Goal: Task Accomplishment & Management: Complete application form

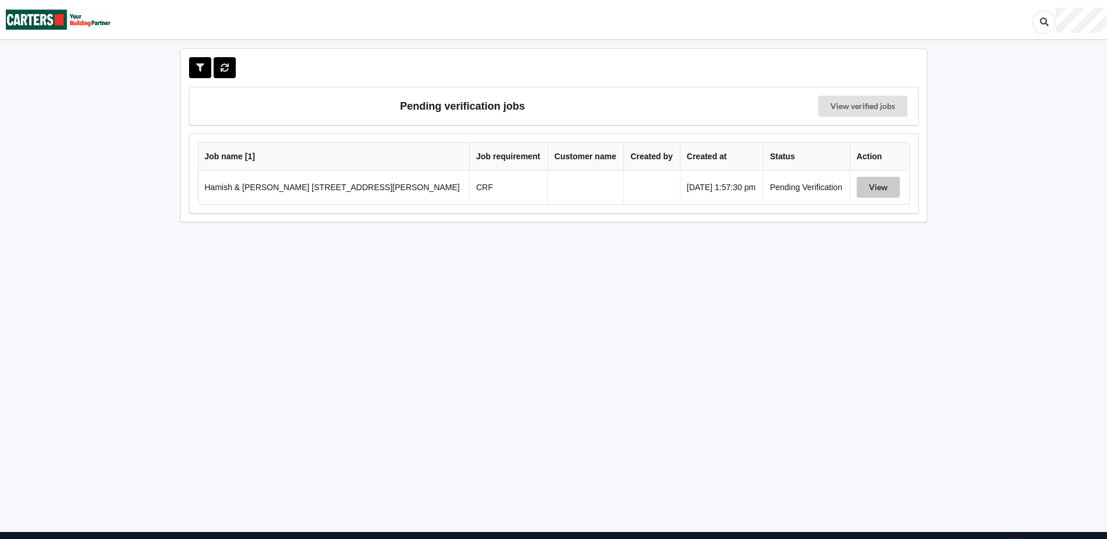
click at [872, 184] on button "View" at bounding box center [877, 187] width 43 height 21
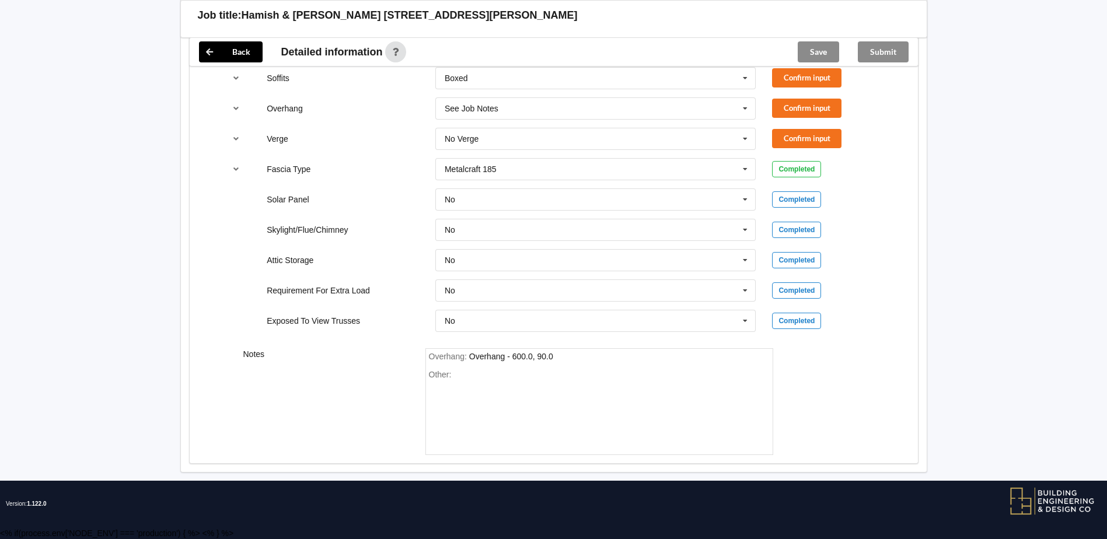
scroll to position [903, 0]
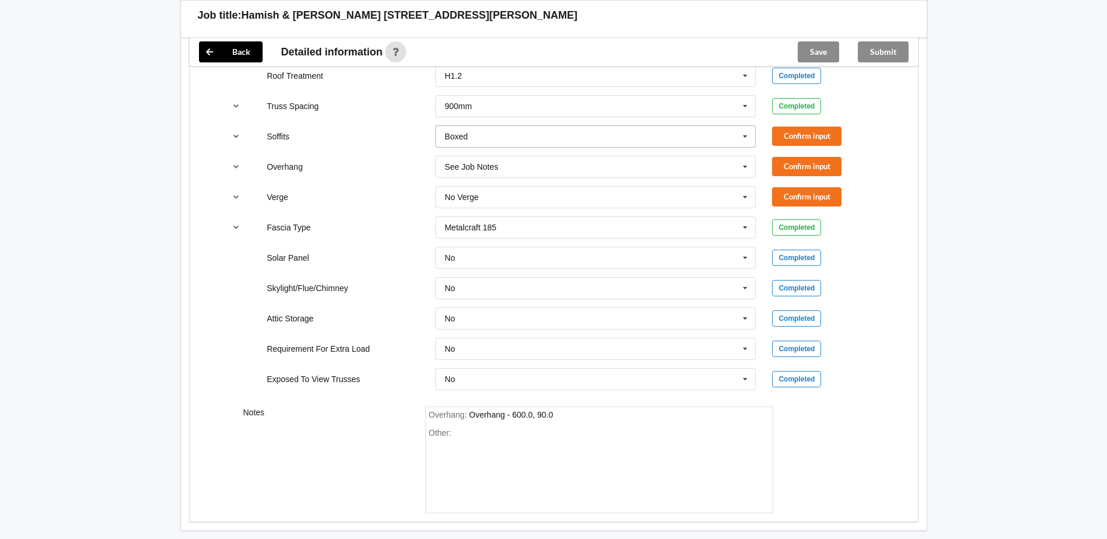
click at [742, 135] on icon at bounding box center [745, 137] width 18 height 22
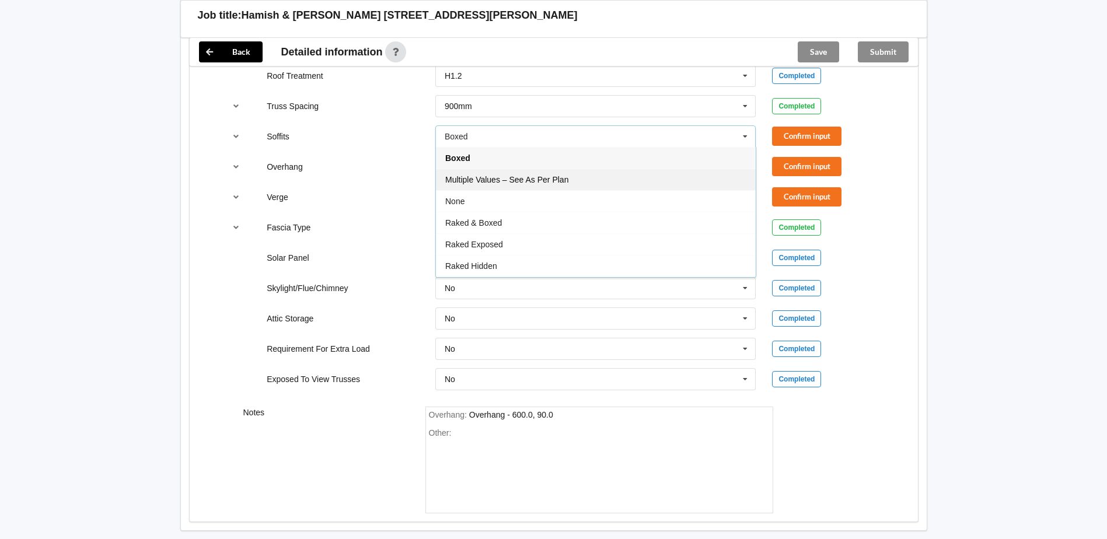
click at [623, 179] on div "Multiple Values – See As Per Plan" at bounding box center [596, 180] width 320 height 22
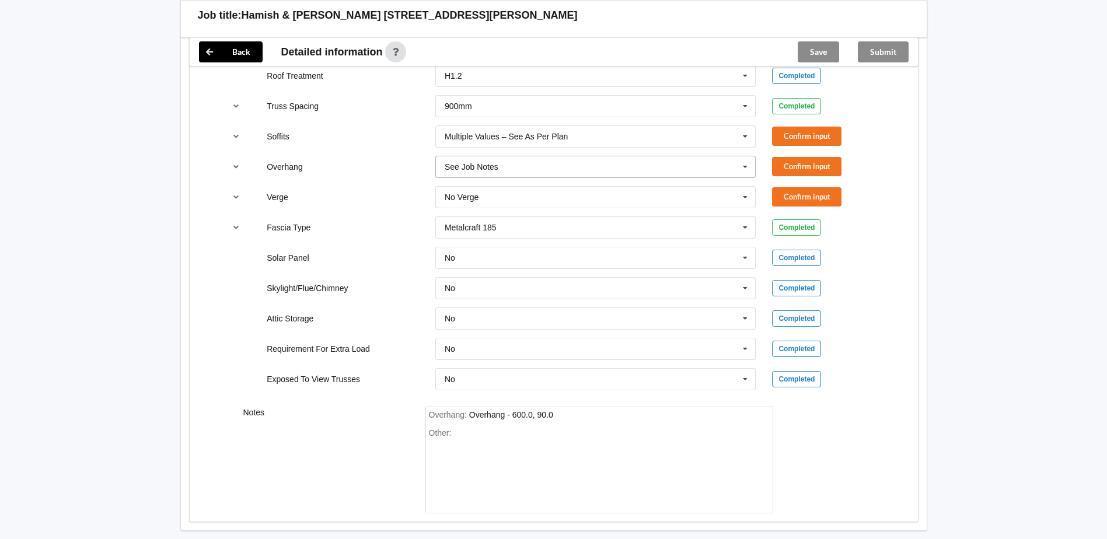
click at [641, 172] on input "text" at bounding box center [596, 166] width 320 height 21
click at [792, 137] on button "Confirm input" at bounding box center [806, 136] width 69 height 19
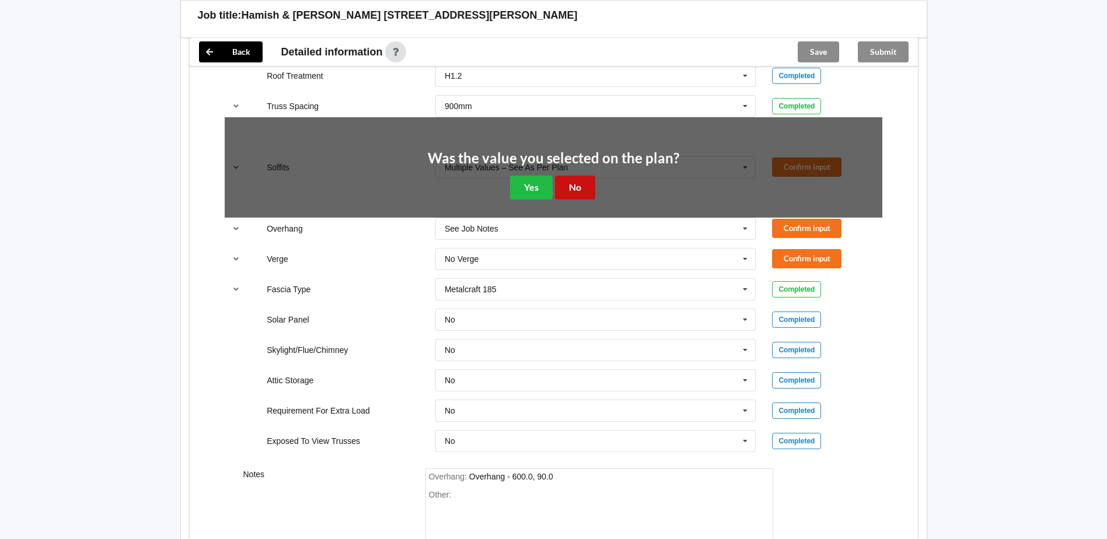
click at [571, 188] on button "No" at bounding box center [575, 188] width 40 height 24
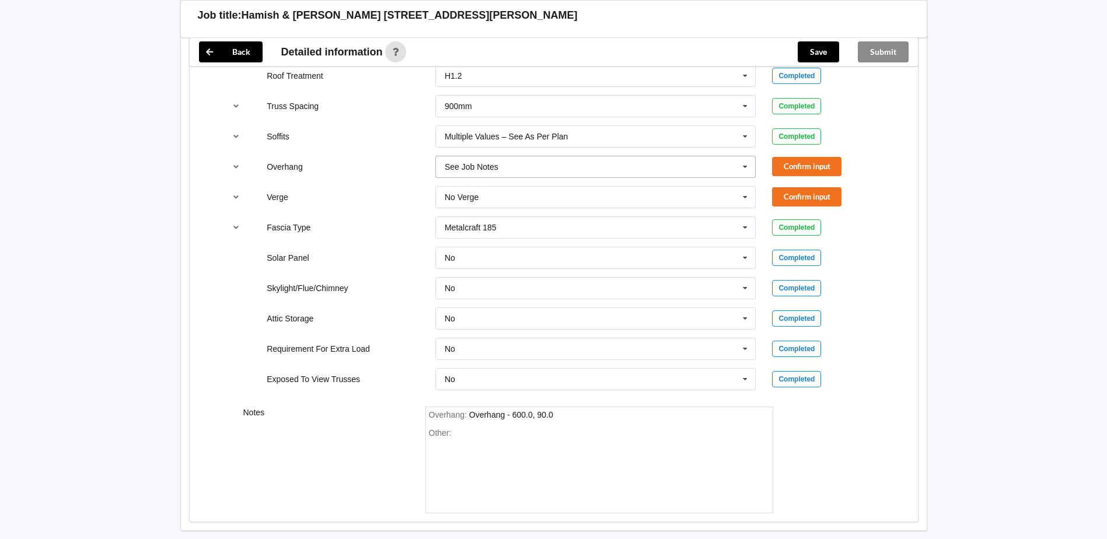
click at [742, 172] on icon at bounding box center [745, 167] width 18 height 22
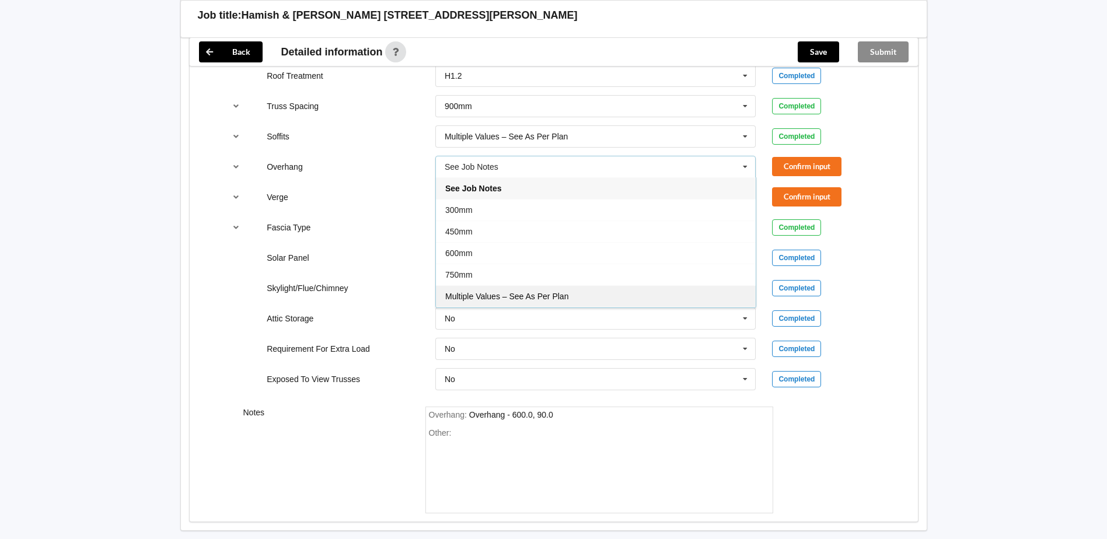
click at [519, 288] on div "Multiple Values – See As Per Plan" at bounding box center [596, 296] width 320 height 22
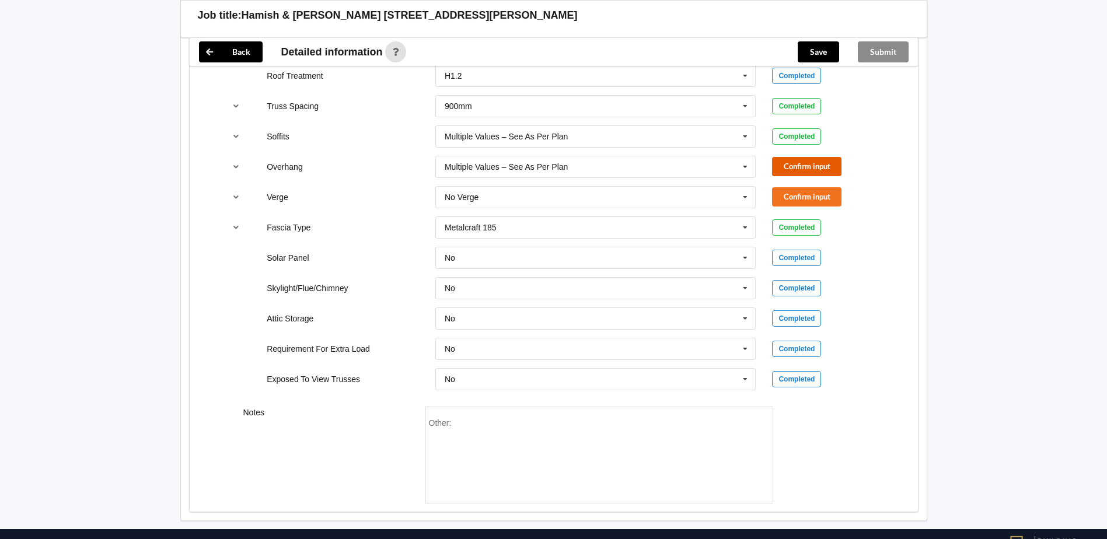
click at [785, 166] on button "Confirm input" at bounding box center [806, 166] width 69 height 19
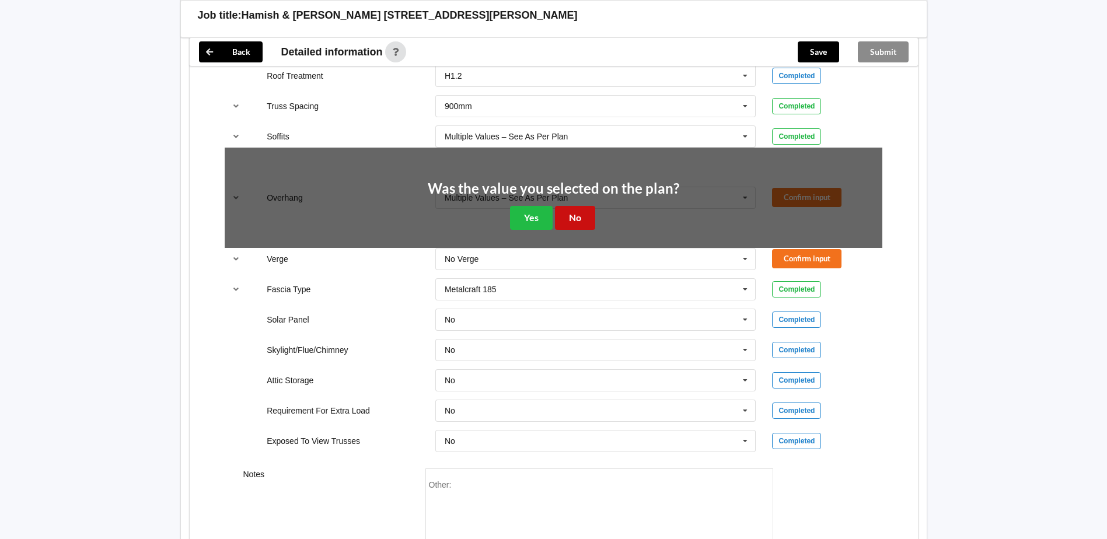
click at [589, 217] on button "No" at bounding box center [575, 218] width 40 height 24
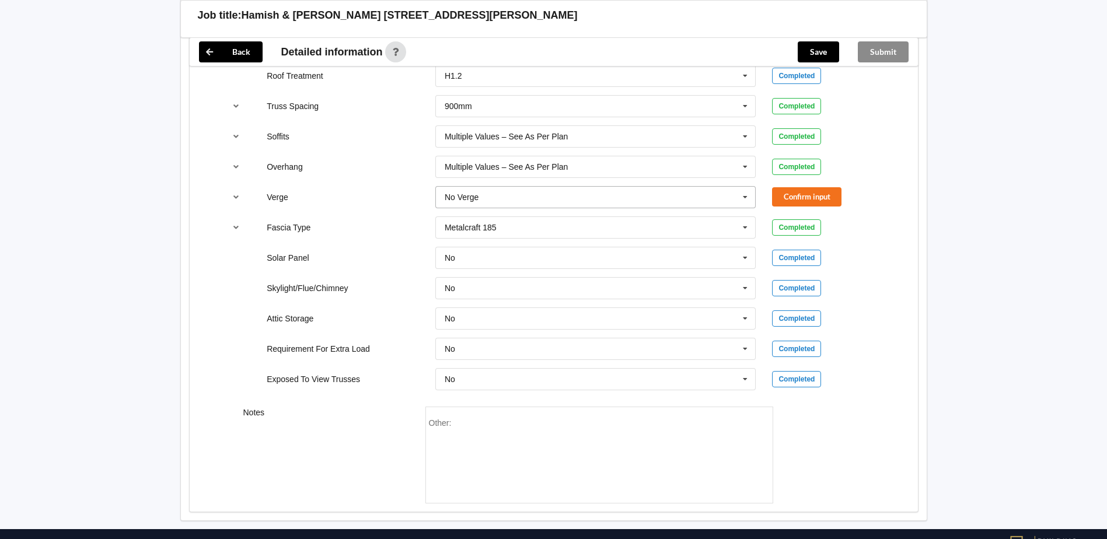
click at [536, 197] on input "text" at bounding box center [596, 197] width 320 height 21
click at [526, 324] on span "Multiple Values – See As Per Plan" at bounding box center [506, 326] width 123 height 9
click at [803, 200] on button "Confirm input" at bounding box center [806, 196] width 69 height 19
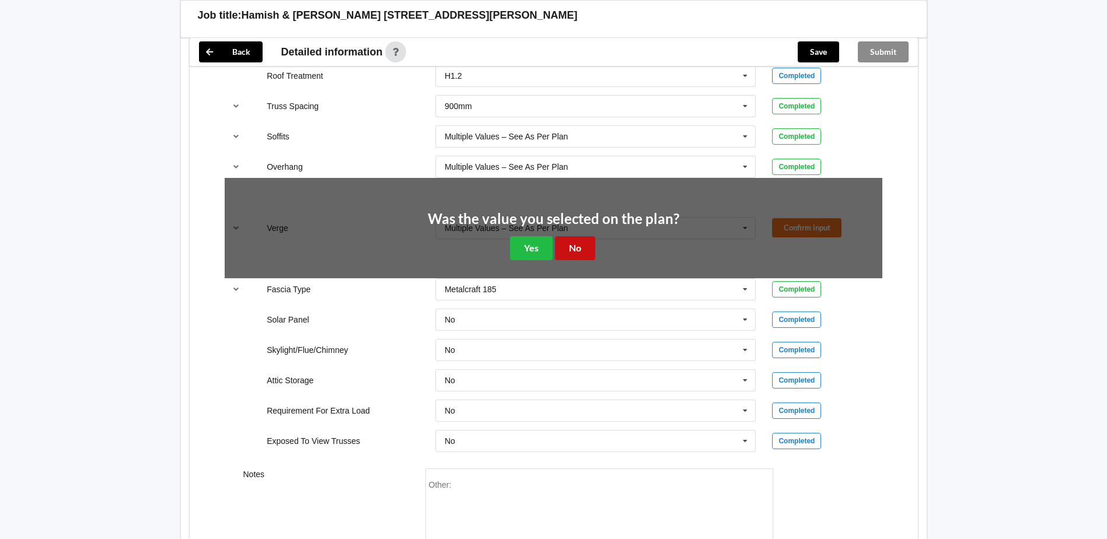
click at [584, 249] on button "No" at bounding box center [575, 248] width 40 height 24
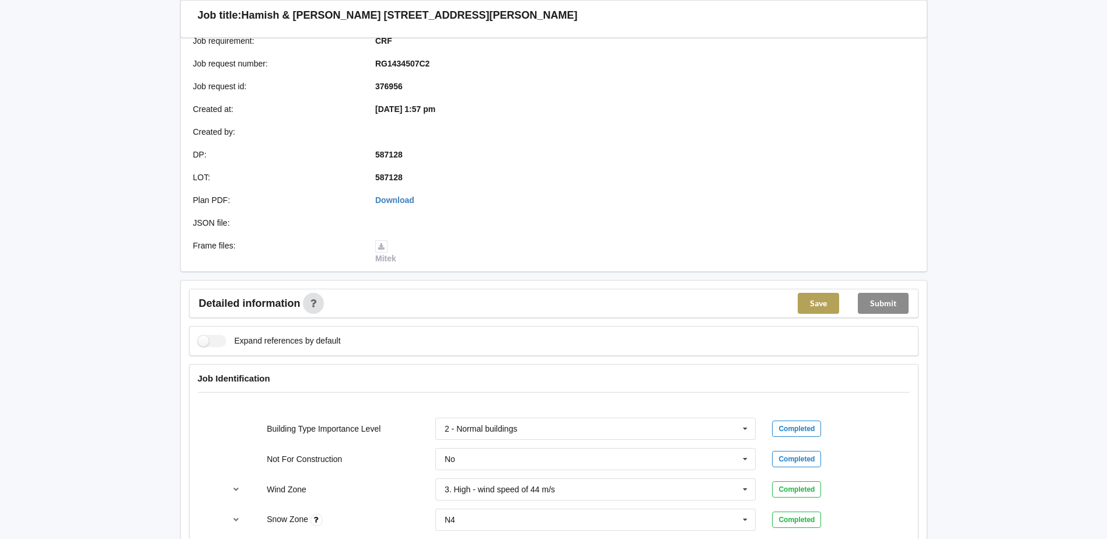
click at [813, 300] on button "Save" at bounding box center [818, 303] width 41 height 21
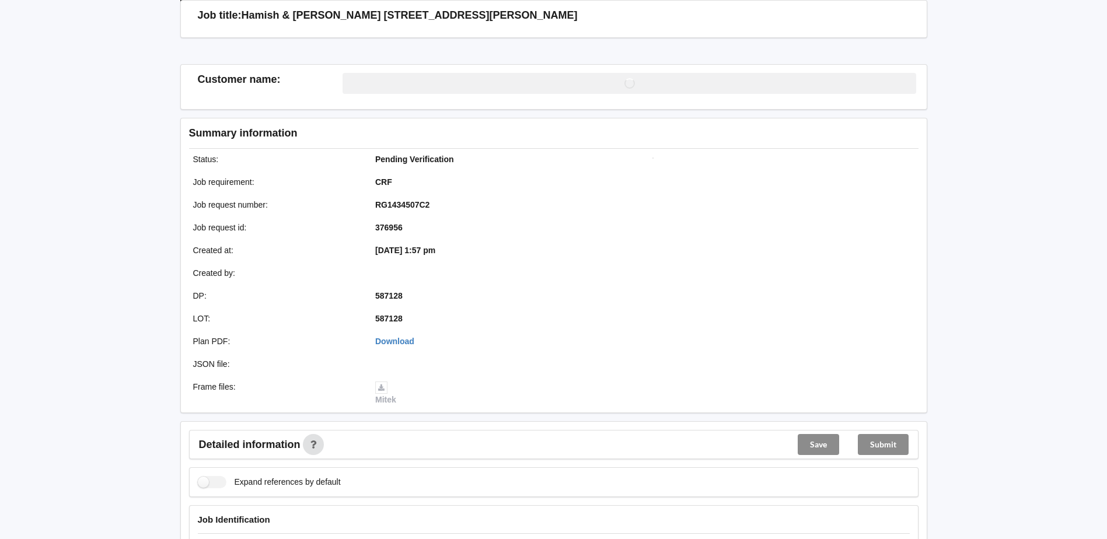
scroll to position [193, 0]
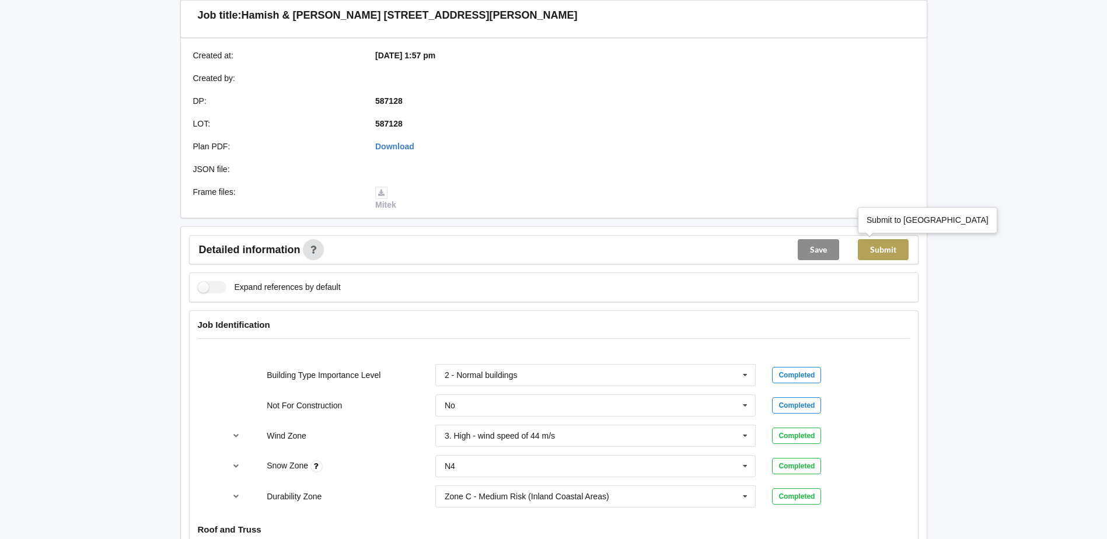
click at [900, 253] on button "Submit" at bounding box center [883, 249] width 51 height 21
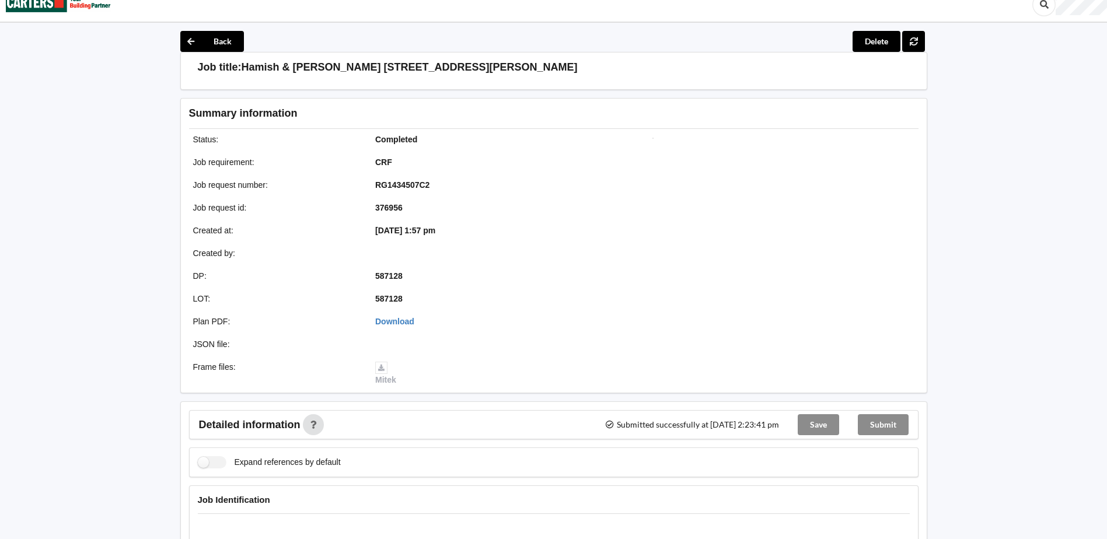
scroll to position [0, 0]
